Goal: Information Seeking & Learning: Learn about a topic

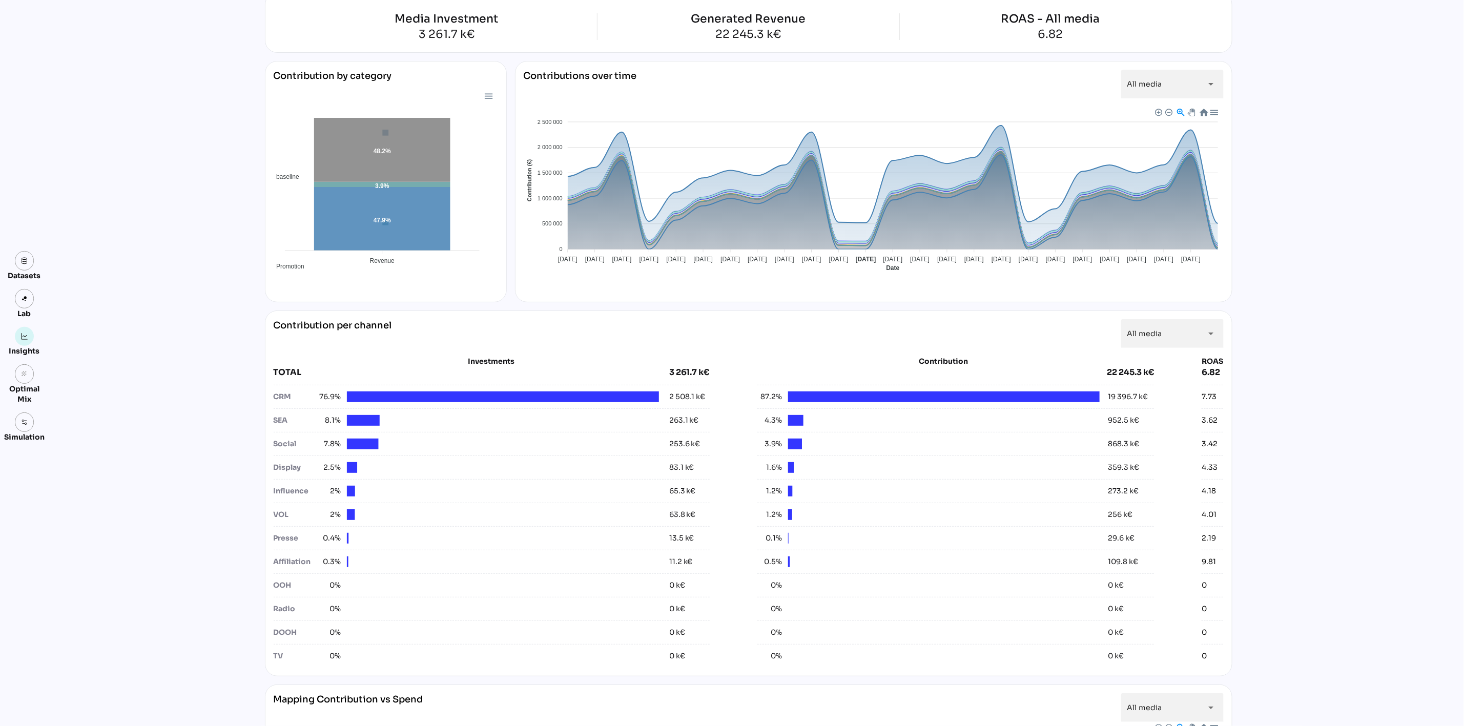
scroll to position [154, 0]
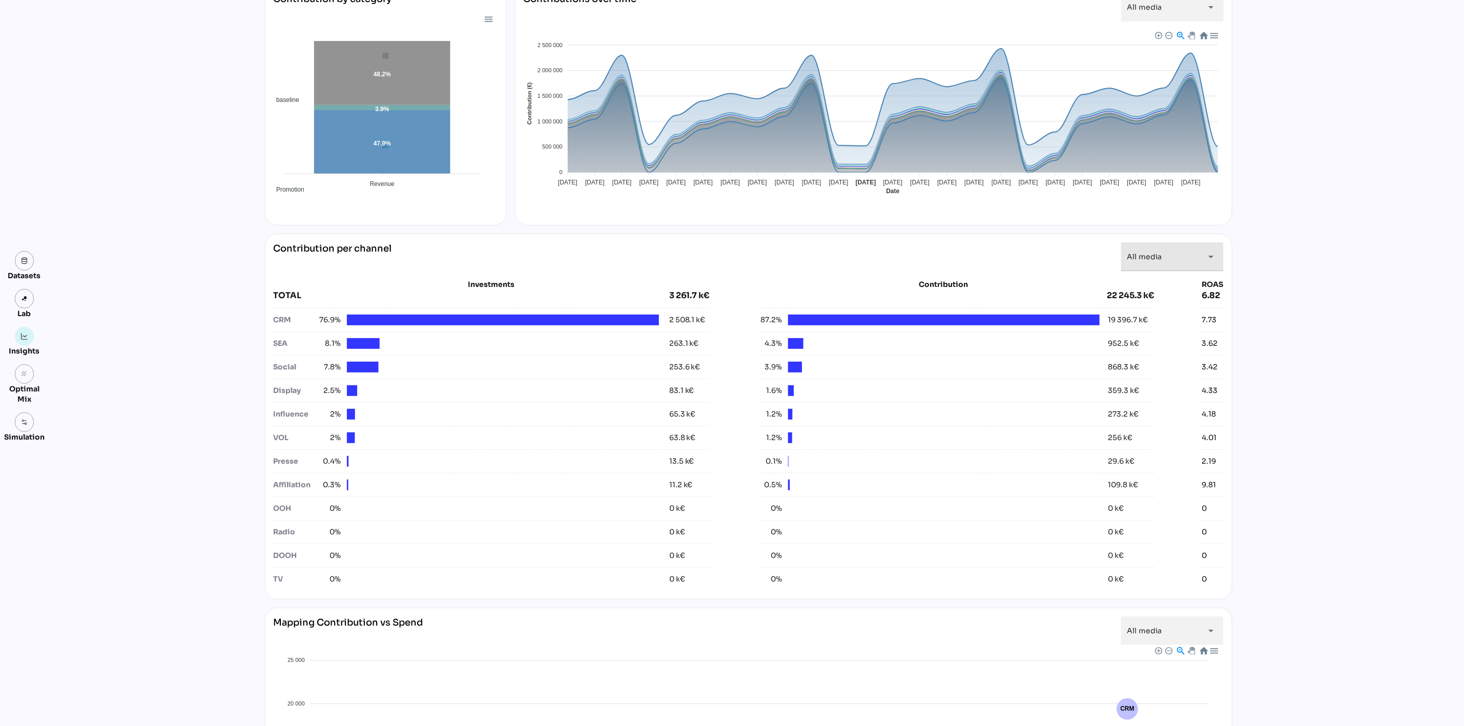
click at [1186, 265] on div "All media *********" at bounding box center [1163, 256] width 72 height 29
click at [1177, 483] on div "Social" at bounding box center [1172, 482] width 86 height 9
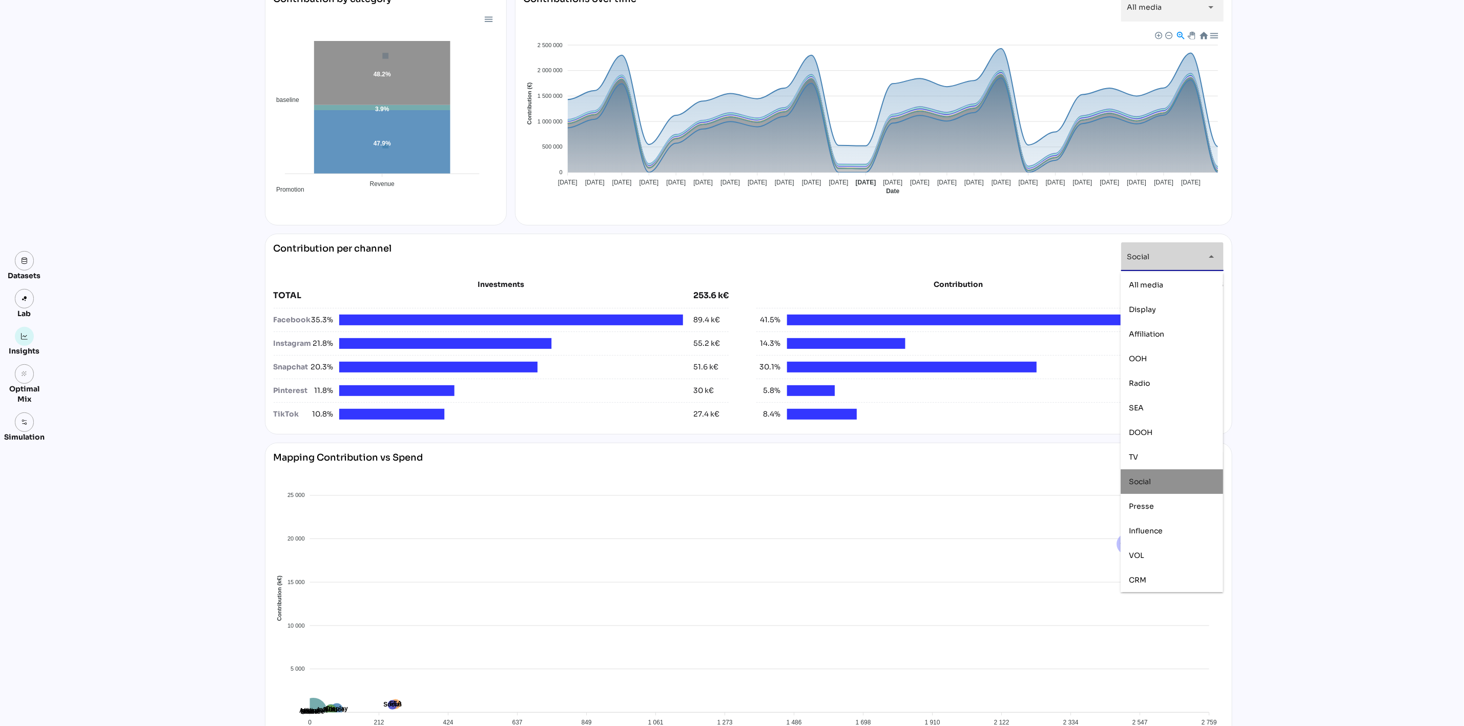
click at [1342, 435] on div "Datasets Lab Insights grain Optimal Mix Simulation Insights [DATE] to [DATE] Se…" at bounding box center [732, 451] width 1464 height 1144
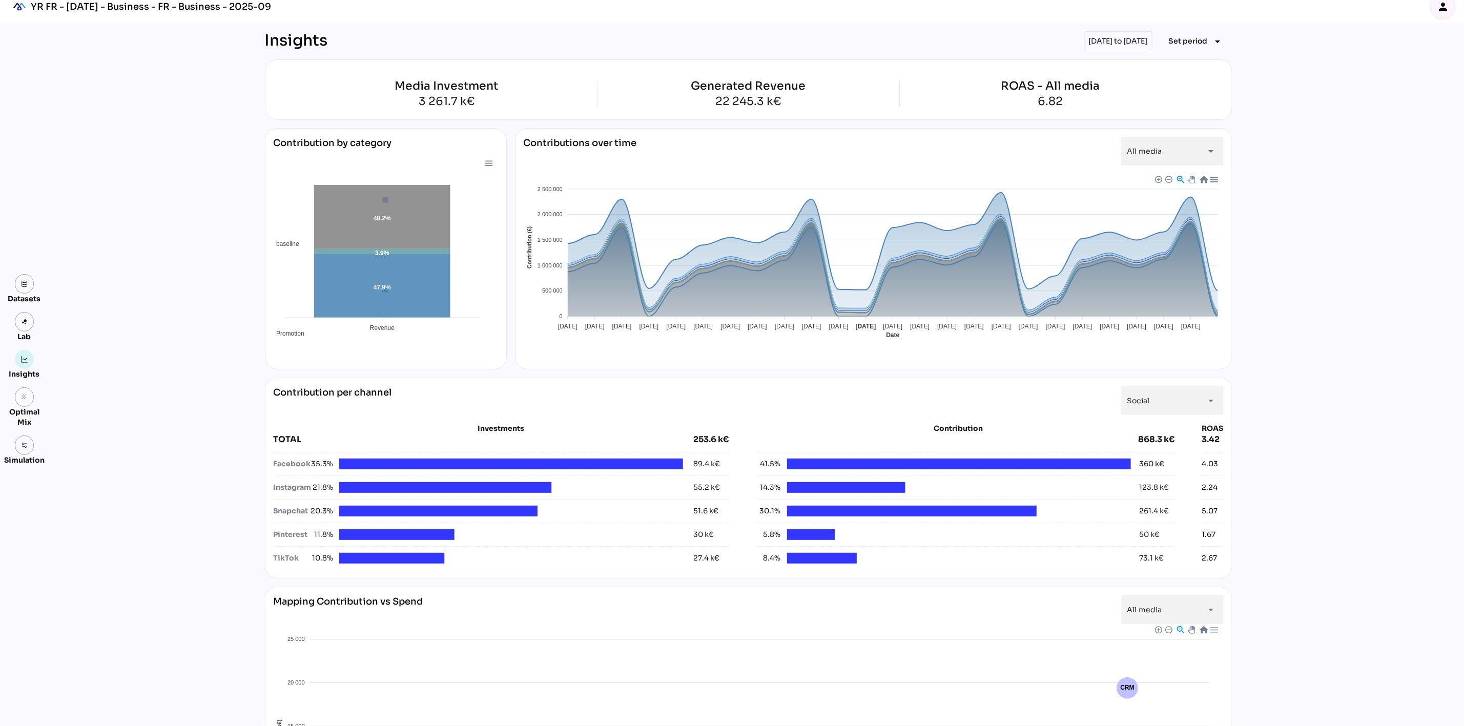
scroll to position [0, 0]
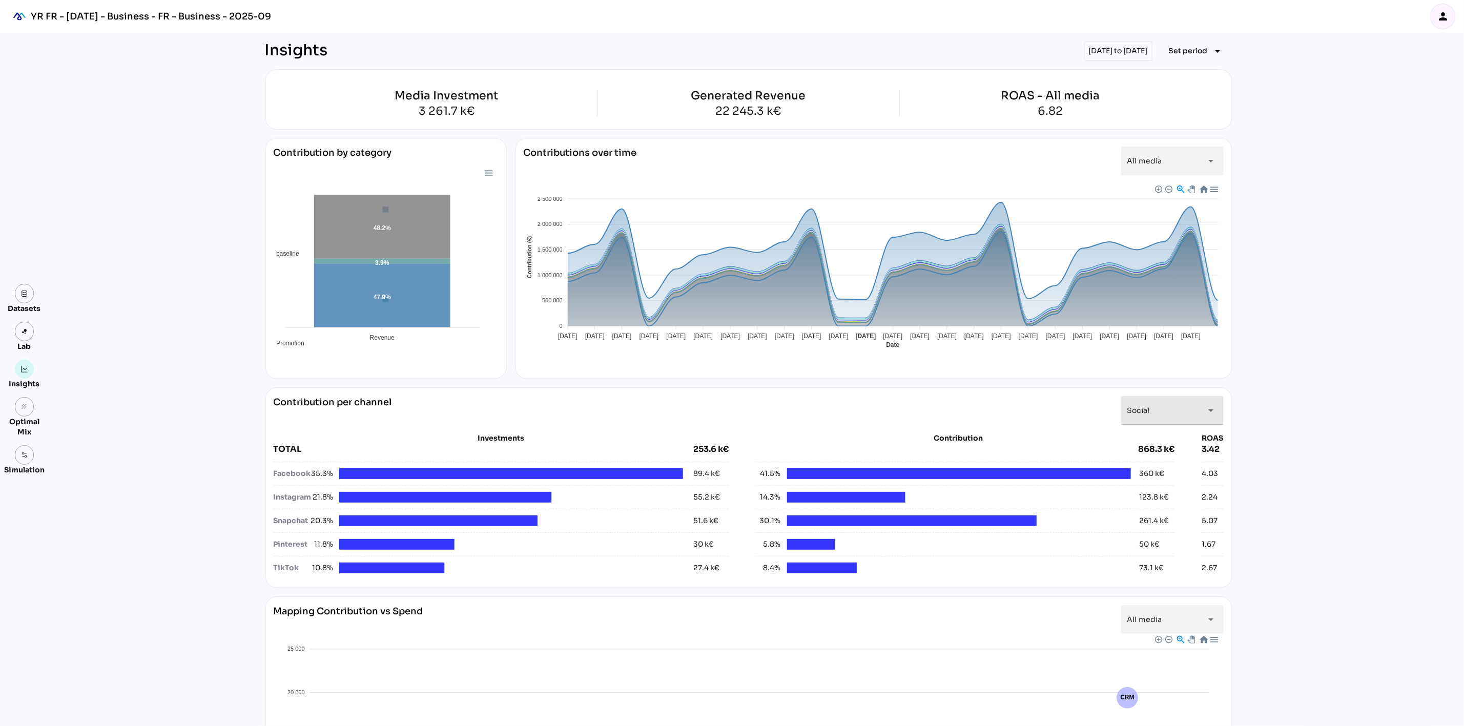
click at [1173, 417] on div "Social ******" at bounding box center [1163, 410] width 72 height 29
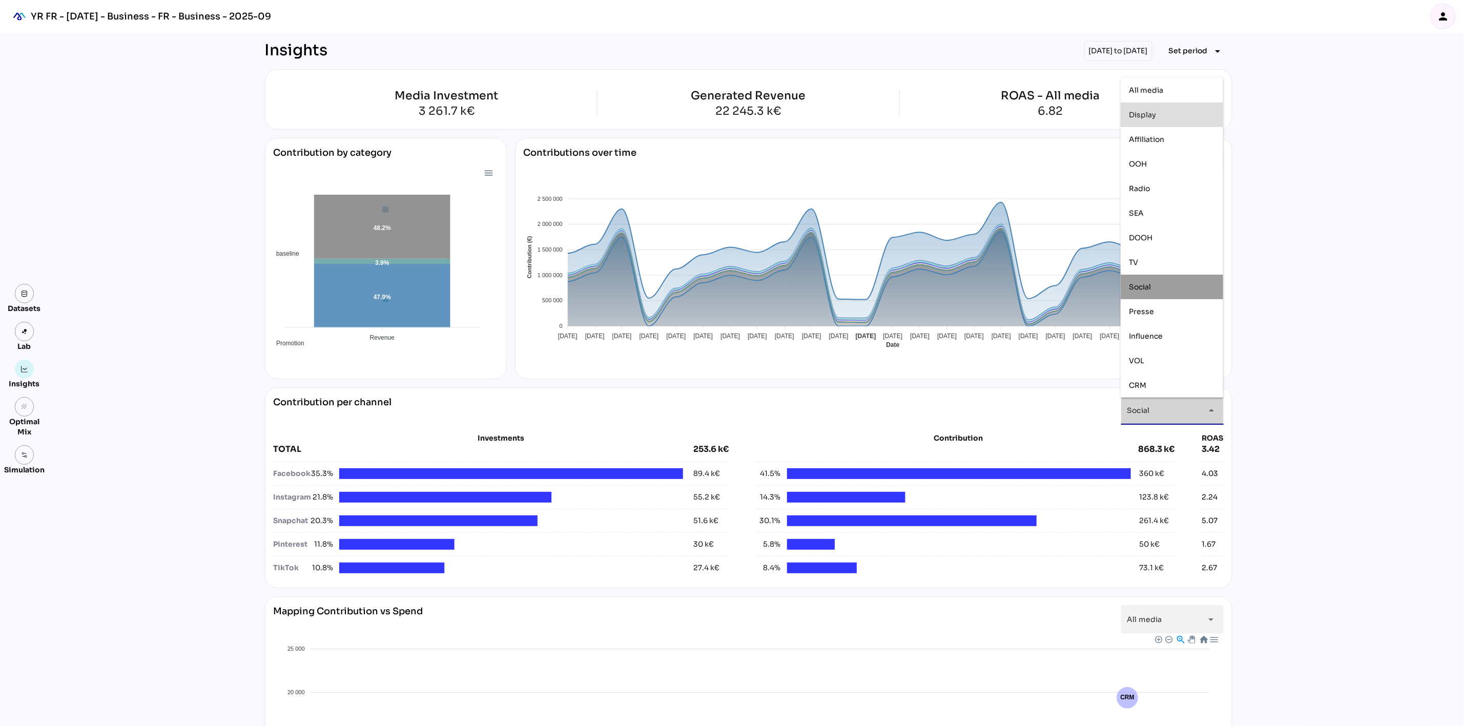
click at [1167, 111] on div "Display" at bounding box center [1172, 115] width 86 height 9
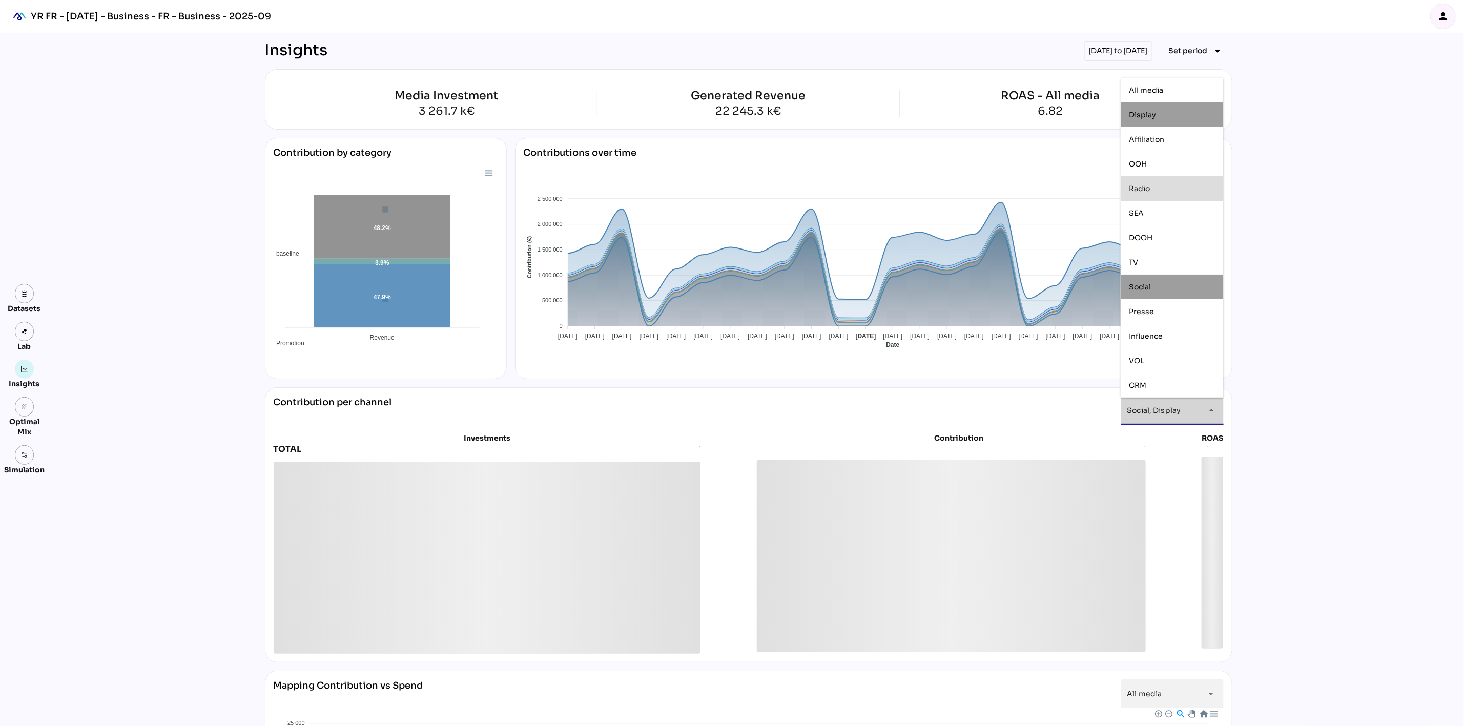
click at [1167, 188] on div "Radio" at bounding box center [1172, 188] width 86 height 9
click at [1166, 164] on div "OOH" at bounding box center [1172, 164] width 86 height 9
click at [1164, 214] on div "SEA" at bounding box center [1172, 213] width 86 height 9
click at [1171, 214] on div "SEA" at bounding box center [1172, 213] width 86 height 9
click at [1168, 238] on div "DOOH" at bounding box center [1172, 238] width 86 height 9
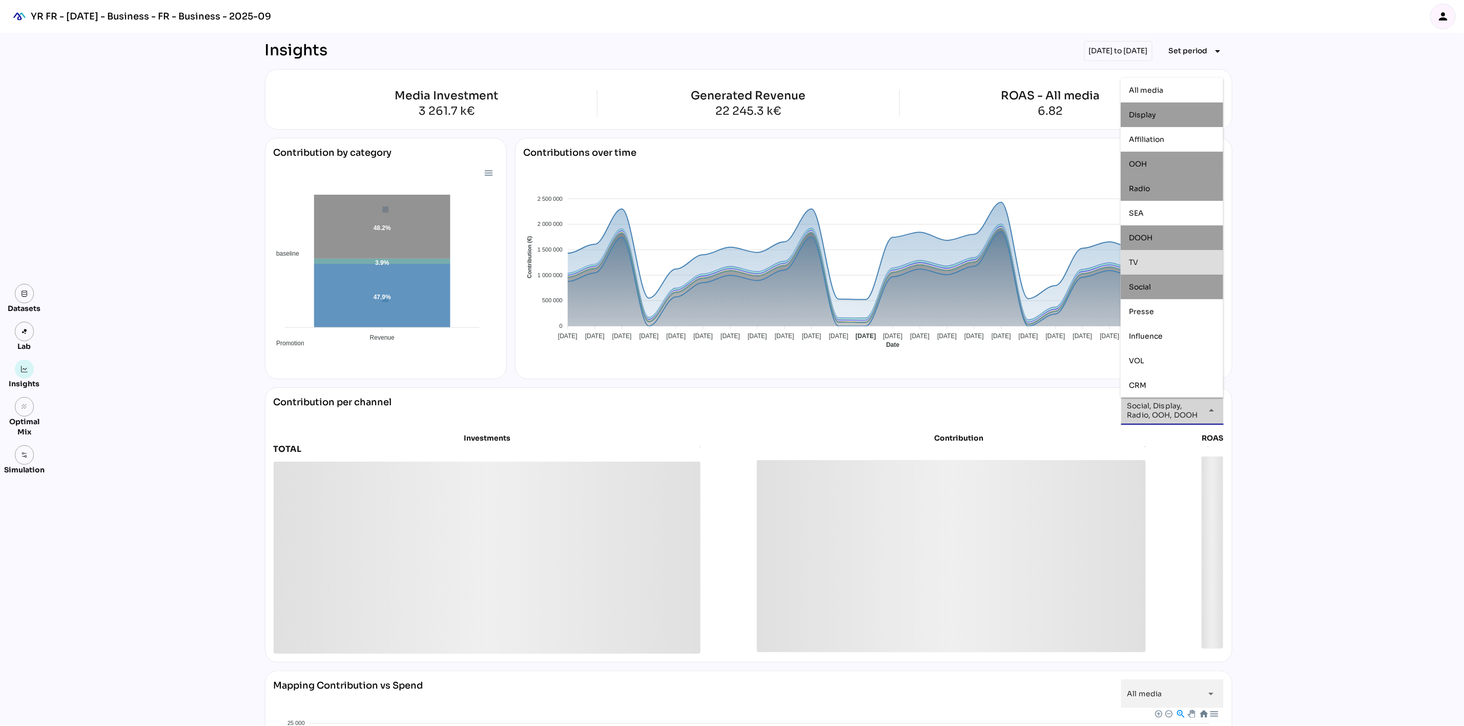
click at [1165, 271] on div "TV" at bounding box center [1172, 262] width 86 height 16
click at [1159, 335] on span "Influence" at bounding box center [1146, 336] width 34 height 9
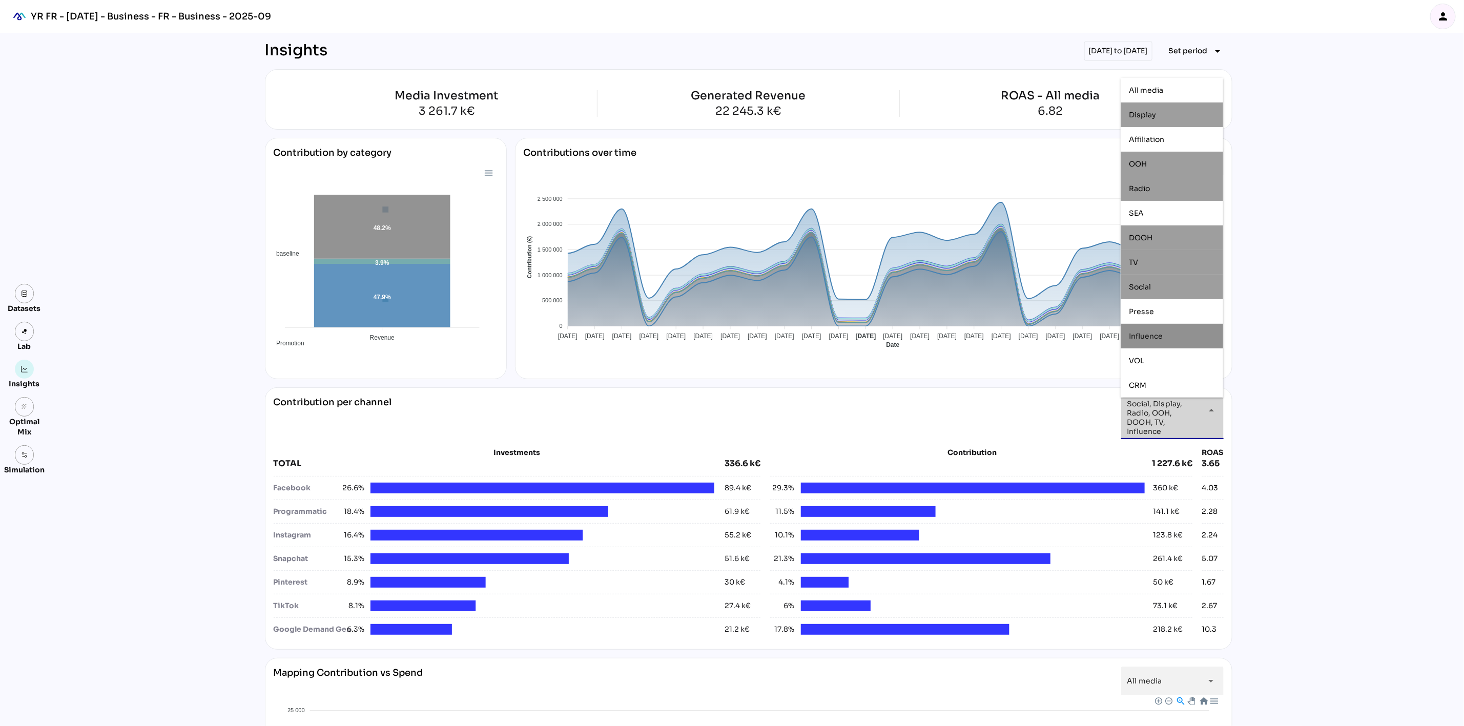
click at [1161, 348] on div "Influence" at bounding box center [1172, 336] width 102 height 25
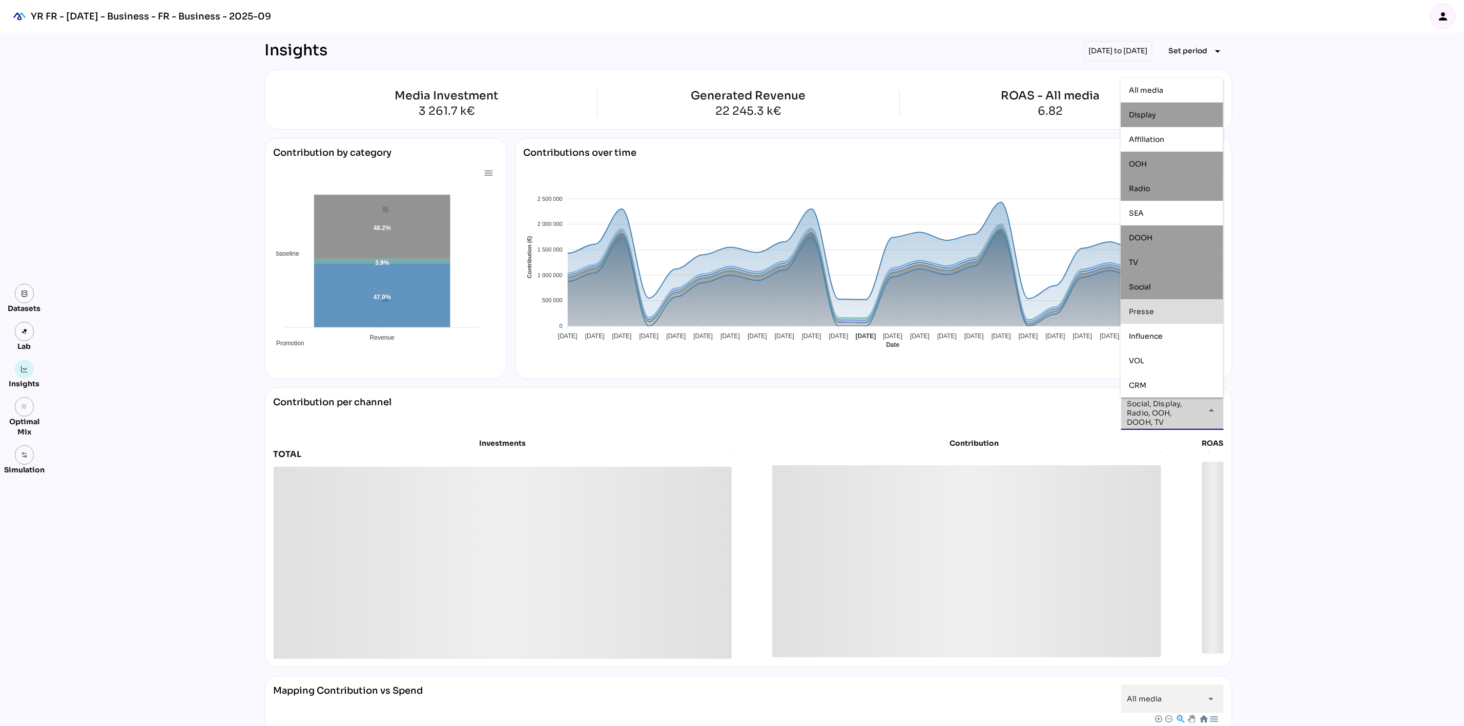
click at [1159, 307] on div "Presse" at bounding box center [1172, 311] width 86 height 9
click at [1153, 357] on div "VOL" at bounding box center [1172, 361] width 86 height 9
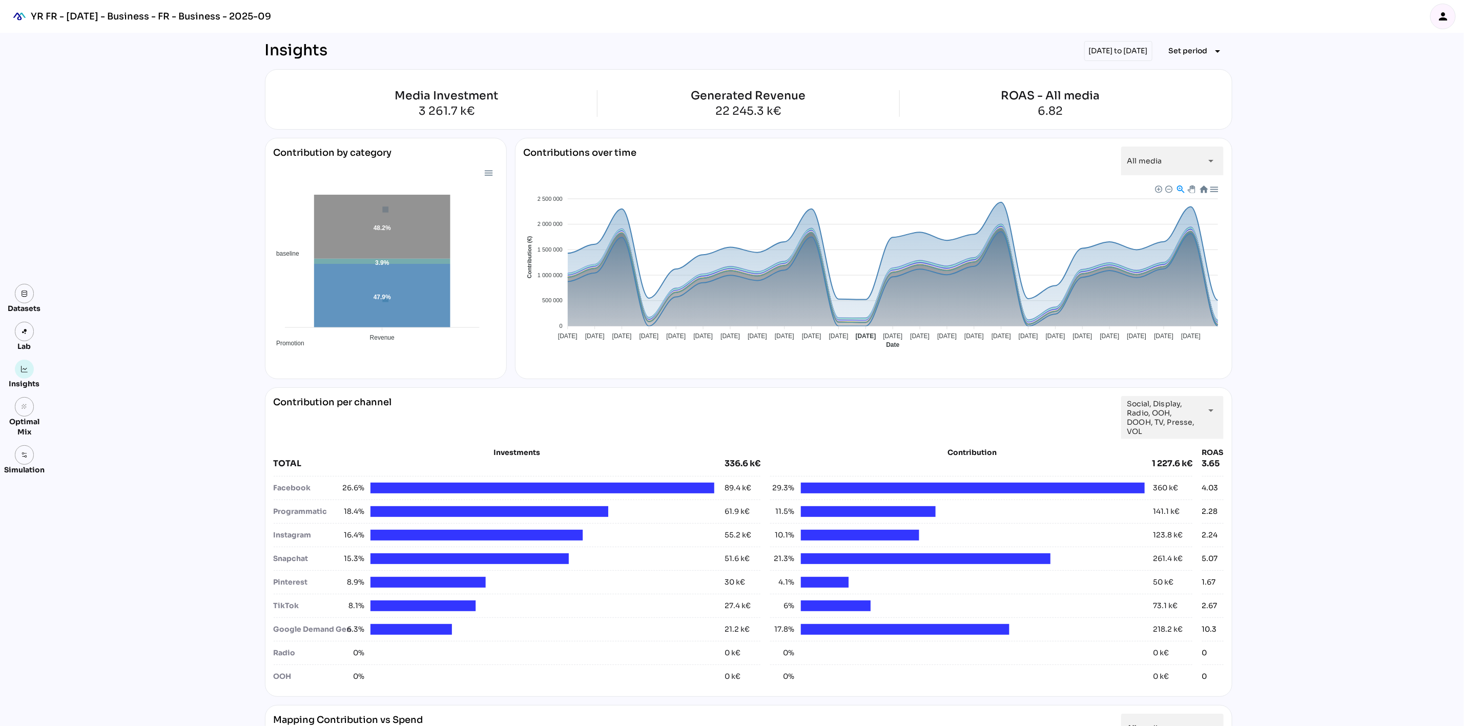
click at [1358, 339] on div "Datasets Lab Insights grain Optimal Mix Simulation Insights [DATE] to [DATE] Se…" at bounding box center [732, 659] width 1464 height 1253
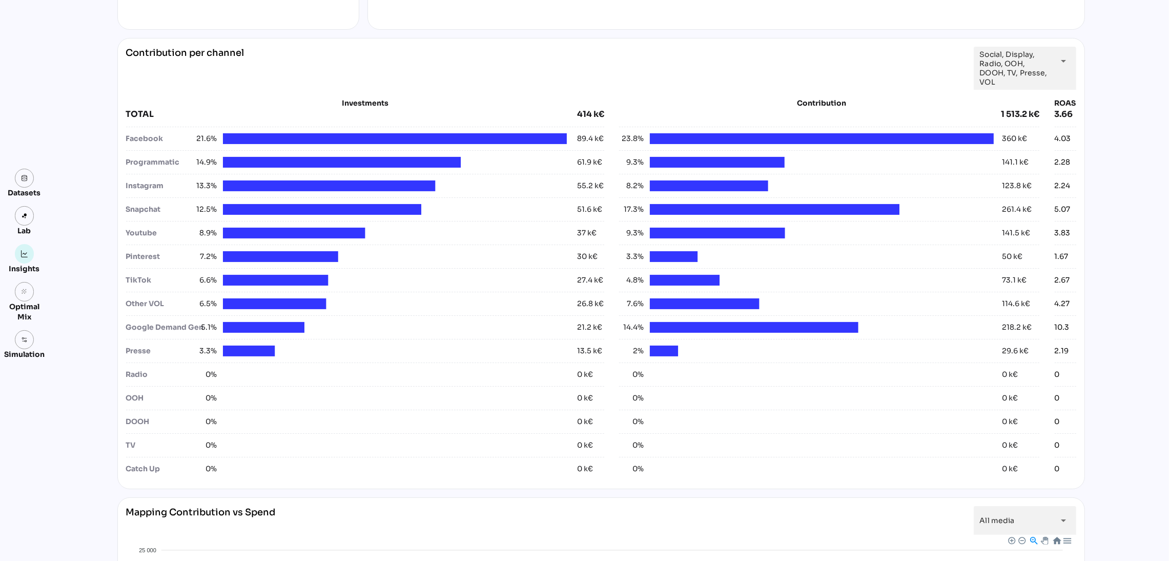
scroll to position [384, 0]
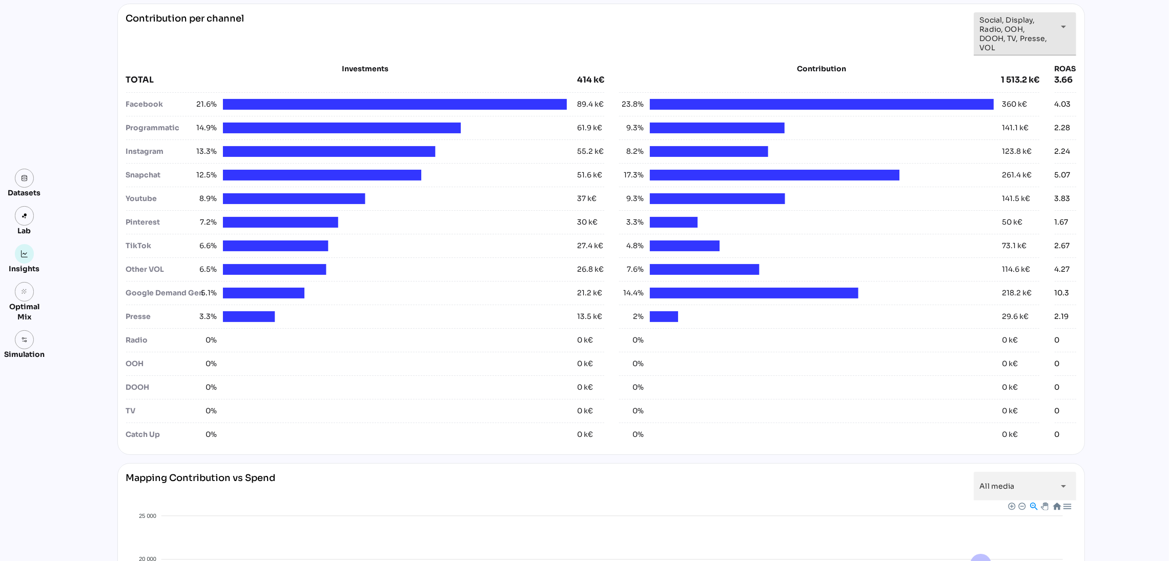
click at [1020, 32] on span "Social, Display, Radio, OOH, DOOH, TV, Presse, VOL" at bounding box center [1016, 33] width 72 height 37
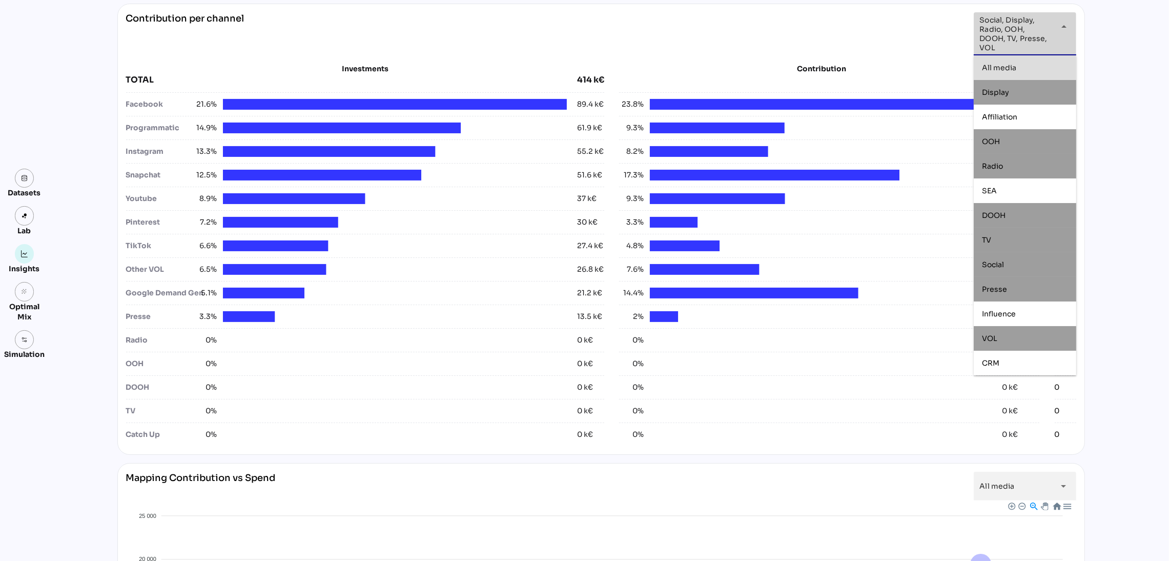
click at [1004, 68] on span "All media" at bounding box center [999, 67] width 34 height 9
type input "*********"
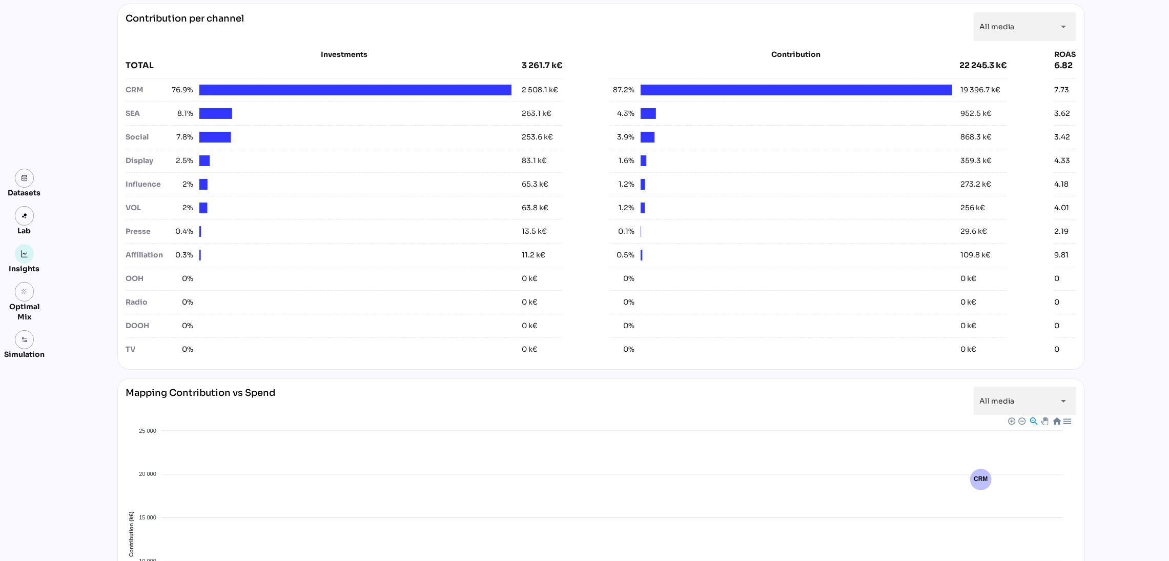
click at [1109, 345] on div "Datasets Lab Insights grain Optimal Mix Simulation Insights [DATE] to [DATE] Se…" at bounding box center [584, 303] width 1169 height 1309
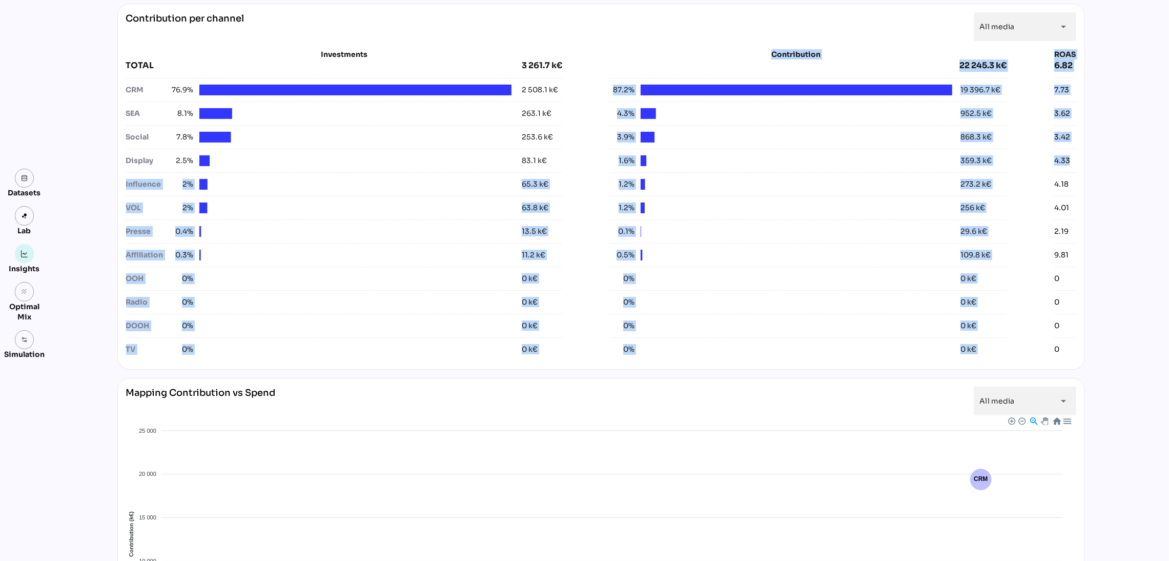
drag, startPoint x: 135, startPoint y: 169, endPoint x: 1075, endPoint y: 159, distance: 940.2
click at [1075, 159] on div "Investments TOTAL 3 261.7 k€ CRM 76.9% 2 508.1 k€ SEA 8.1% 263.1 k€ Social 7.8%…" at bounding box center [601, 205] width 950 height 312
click at [1080, 162] on div "Contribution per channel All media ********* arrow_drop_down Investments TOTAL …" at bounding box center [600, 187] width 967 height 366
